Goal: Task Accomplishment & Management: Use online tool/utility

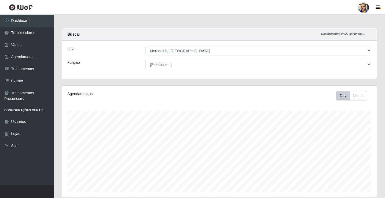
select select "345"
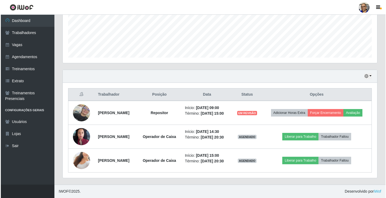
scroll to position [111, 314]
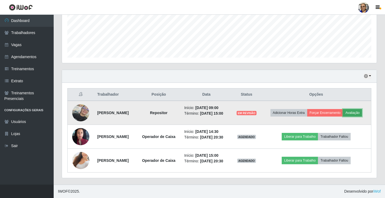
click at [356, 113] on button "Avaliação" at bounding box center [352, 113] width 19 height 8
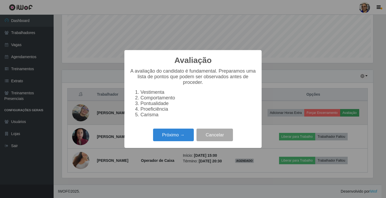
scroll to position [111, 311]
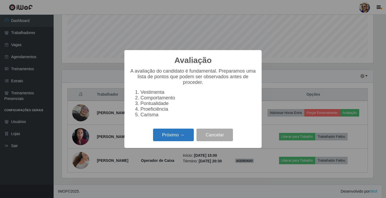
click at [173, 136] on button "Próximo →" at bounding box center [173, 135] width 41 height 13
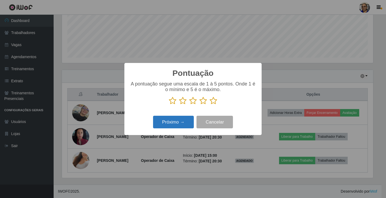
scroll to position [267932, 267732]
click at [213, 101] on icon at bounding box center [214, 101] width 8 height 8
click at [210, 105] on input "radio" at bounding box center [210, 105] width 0 height 0
click at [182, 121] on button "Próximo →" at bounding box center [173, 122] width 41 height 13
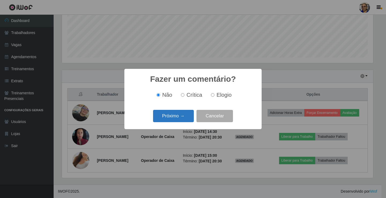
click at [182, 121] on button "Próximo →" at bounding box center [173, 116] width 41 height 13
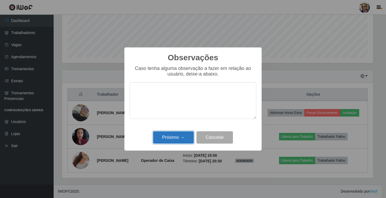
click at [181, 140] on button "Próximo →" at bounding box center [173, 137] width 41 height 13
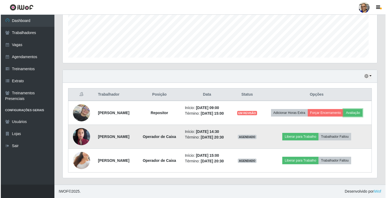
scroll to position [111, 314]
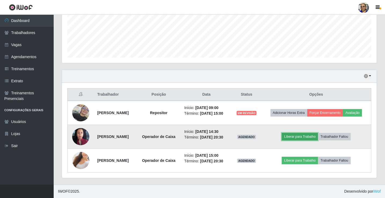
click at [306, 138] on button "Liberar para Trabalho" at bounding box center [299, 137] width 36 height 8
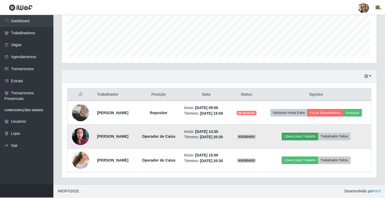
scroll to position [111, 311]
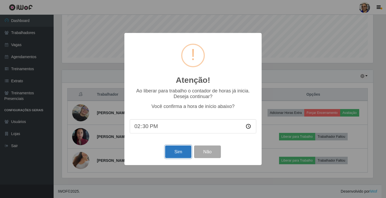
click at [181, 153] on button "Sim" at bounding box center [178, 152] width 26 height 13
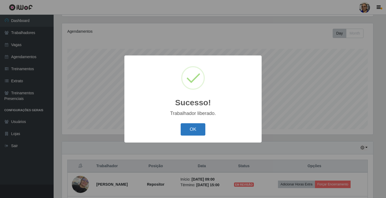
click at [198, 128] on button "OK" at bounding box center [193, 129] width 25 height 13
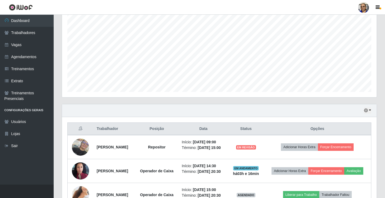
scroll to position [146, 0]
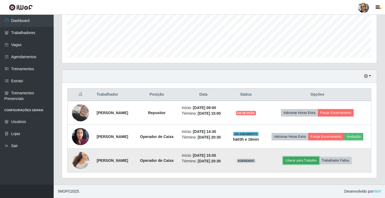
click at [310, 158] on button "Liberar para Trabalho" at bounding box center [301, 161] width 36 height 8
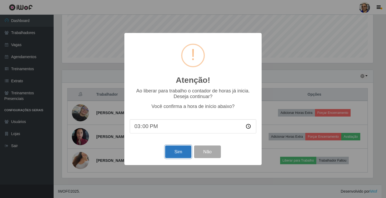
click at [175, 153] on button "Sim" at bounding box center [178, 152] width 26 height 13
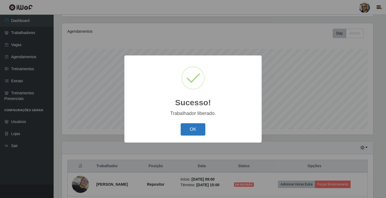
click at [192, 127] on button "OK" at bounding box center [193, 129] width 25 height 13
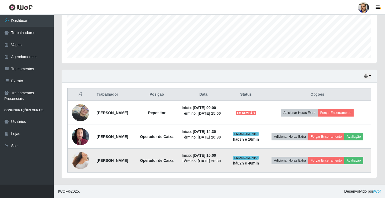
scroll to position [146, 0]
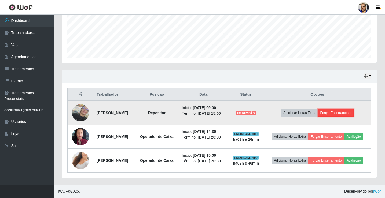
click at [342, 109] on button "Forçar Encerramento" at bounding box center [336, 113] width 36 height 8
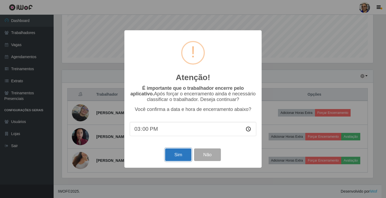
click at [183, 155] on button "Sim" at bounding box center [178, 154] width 26 height 13
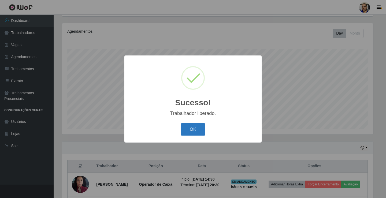
click at [195, 129] on button "OK" at bounding box center [193, 129] width 25 height 13
